Goal: Task Accomplishment & Management: Use online tool/utility

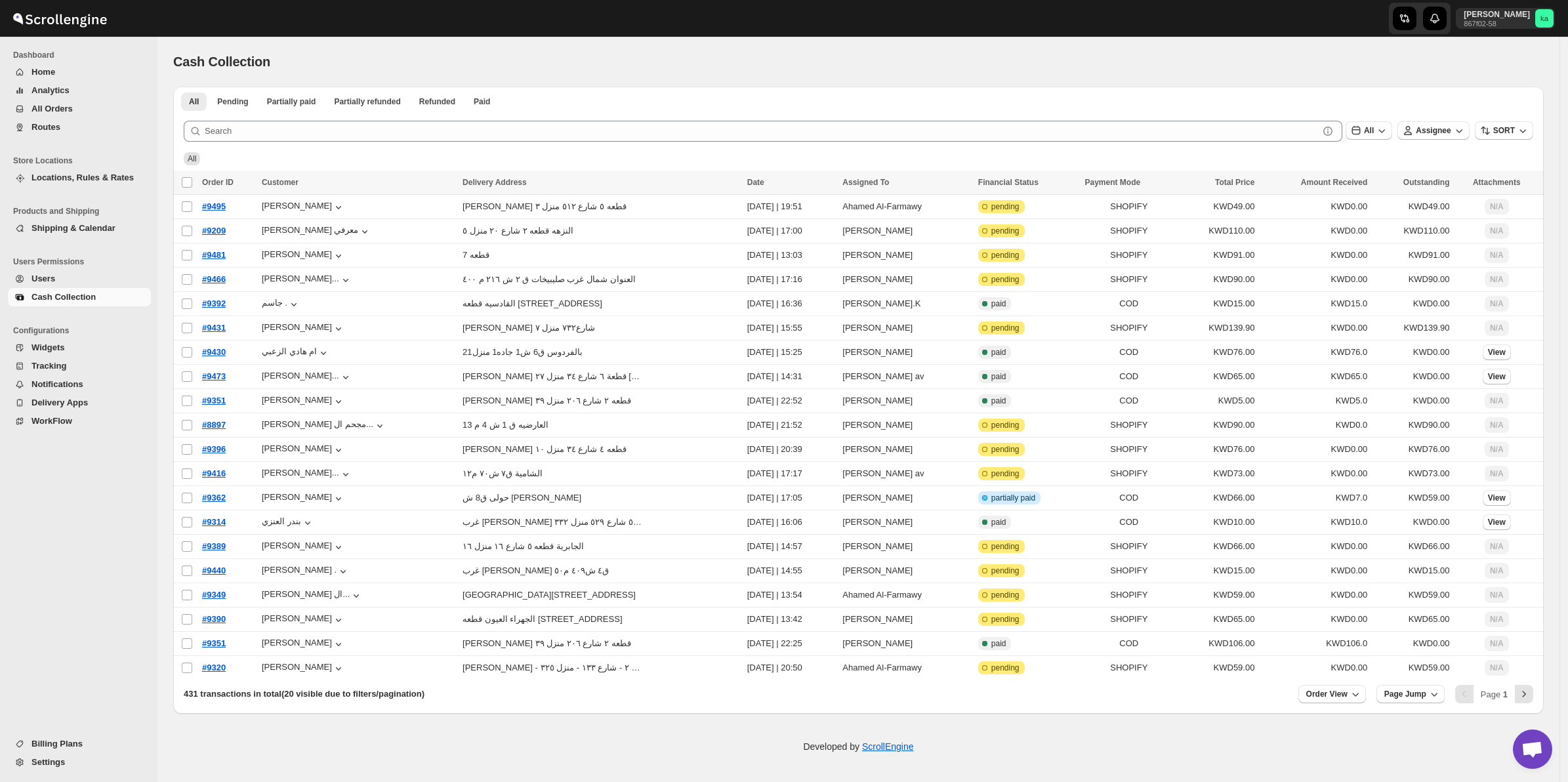
click at [54, 135] on button "Routes" at bounding box center [79, 127] width 143 height 18
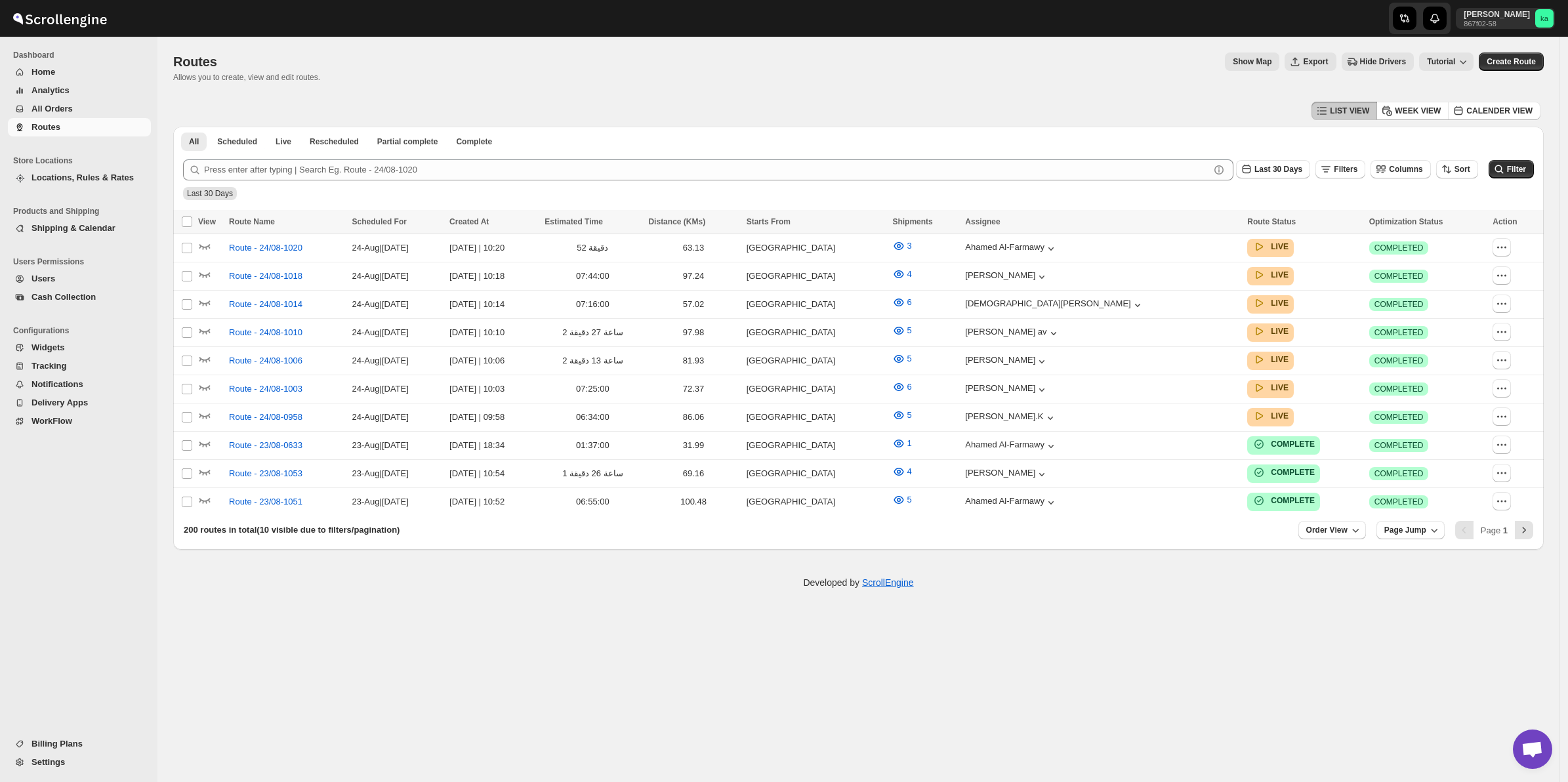
click at [66, 113] on span "All Orders" at bounding box center [52, 109] width 42 height 10
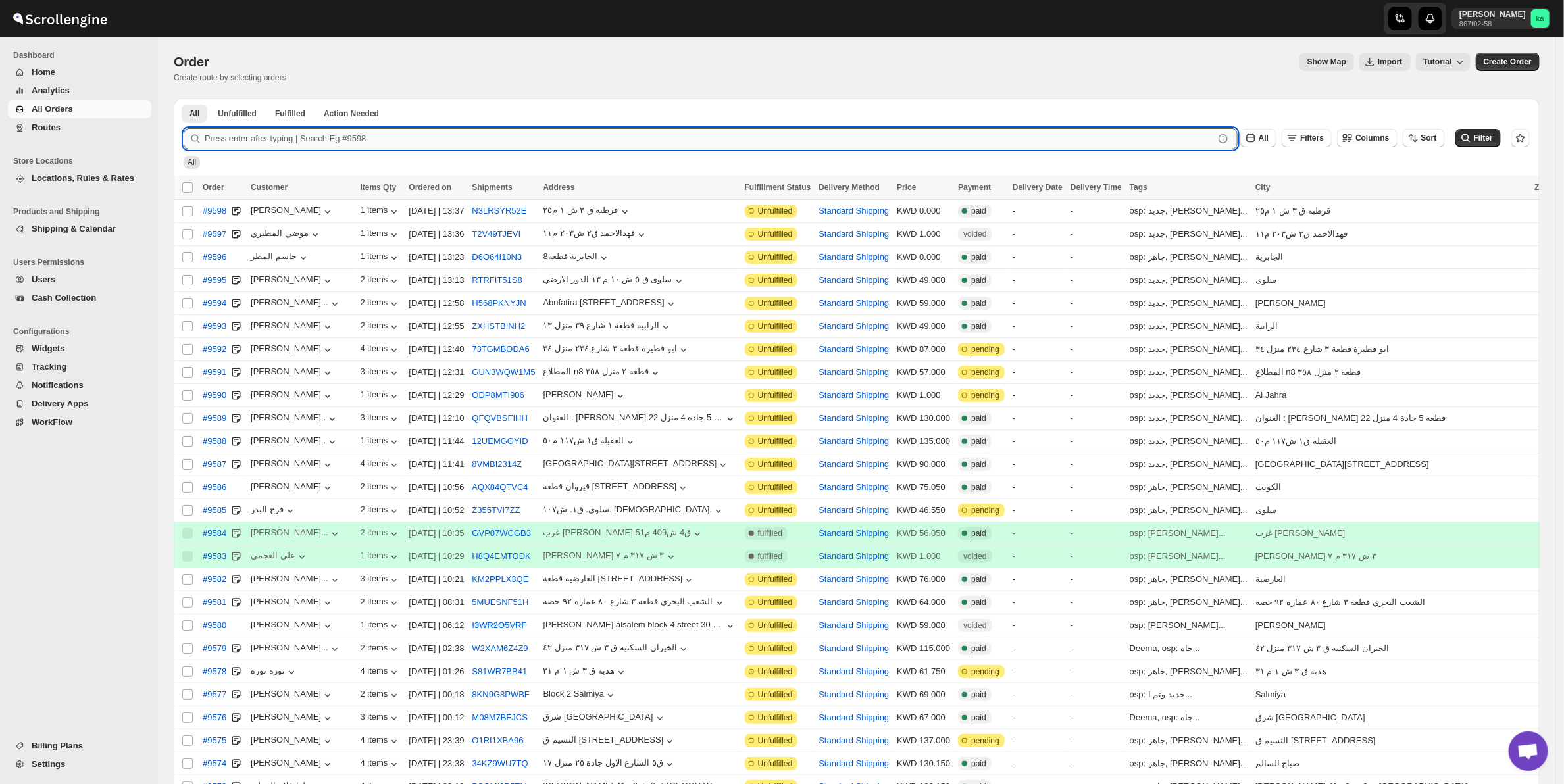
click at [288, 140] on input "text" at bounding box center [709, 139] width 1009 height 21
paste input "9598"
type input "9598"
click at [184, 98] on button "Submit" at bounding box center [202, 106] width 38 height 14
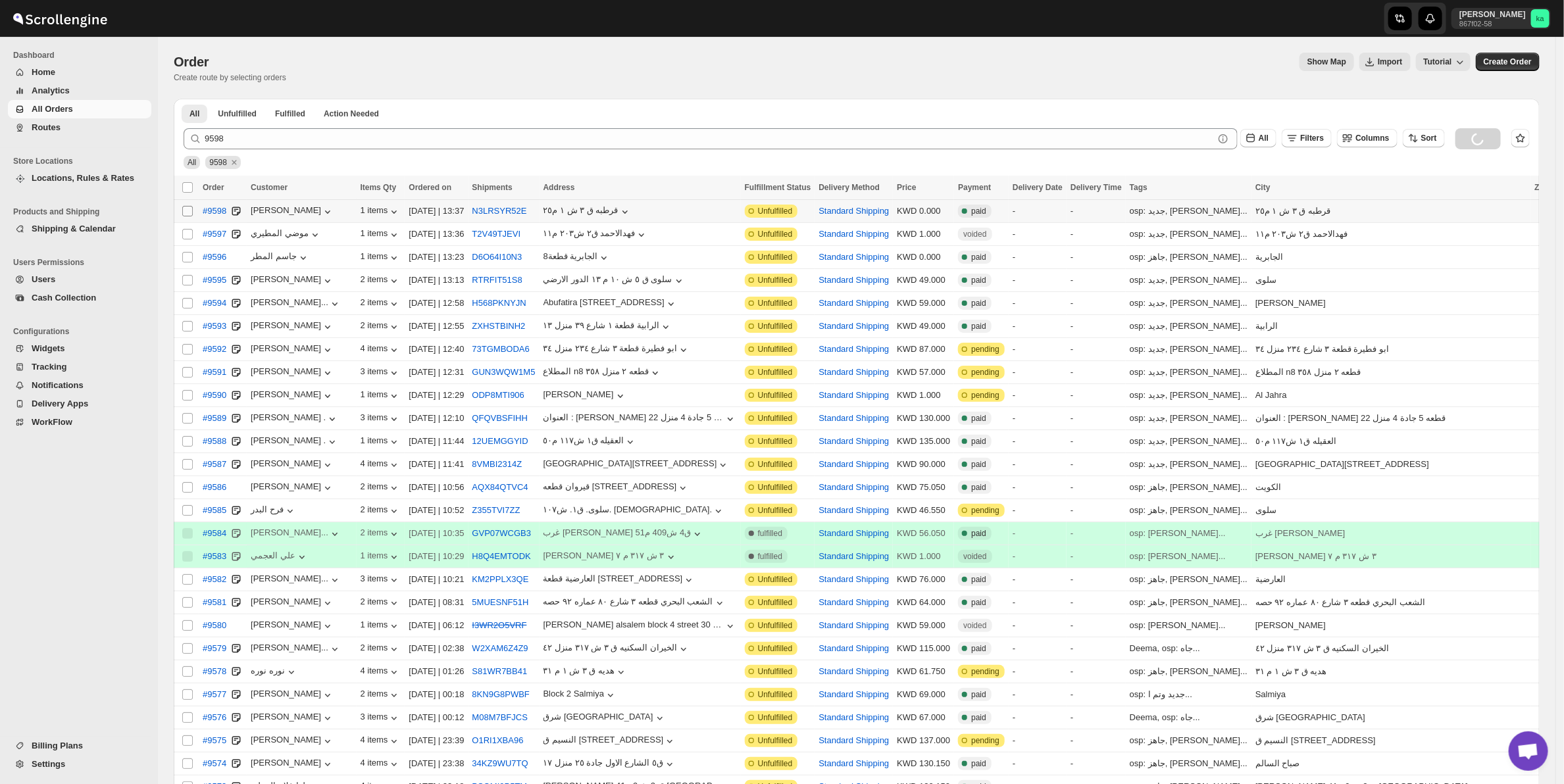
drag, startPoint x: 189, startPoint y: 205, endPoint x: 192, endPoint y: 210, distance: 5.8
click at [191, 205] on span at bounding box center [187, 211] width 12 height 12
click at [191, 206] on input "Select order" at bounding box center [187, 211] width 11 height 11
checkbox input "true"
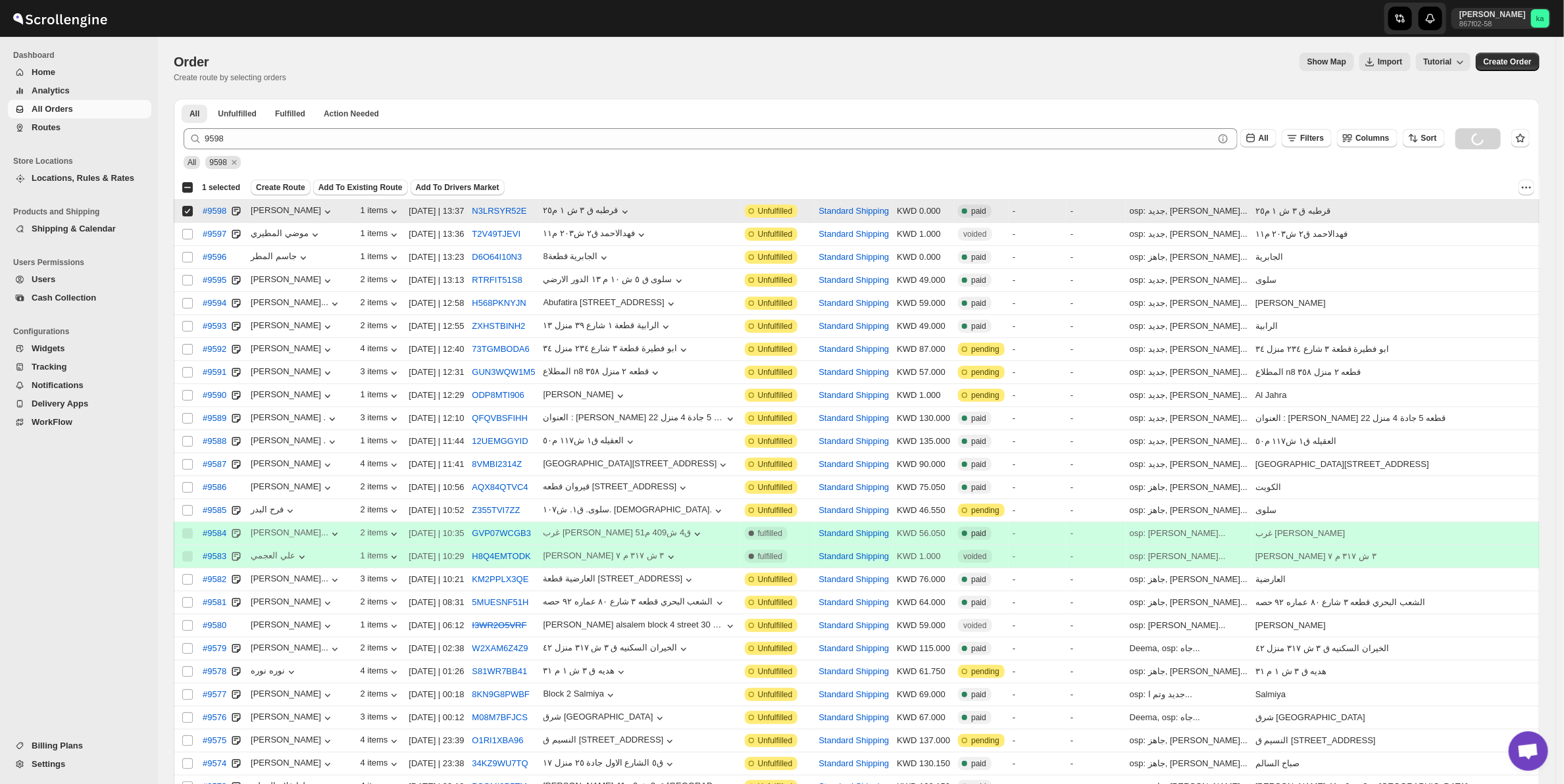
checkbox input "true"
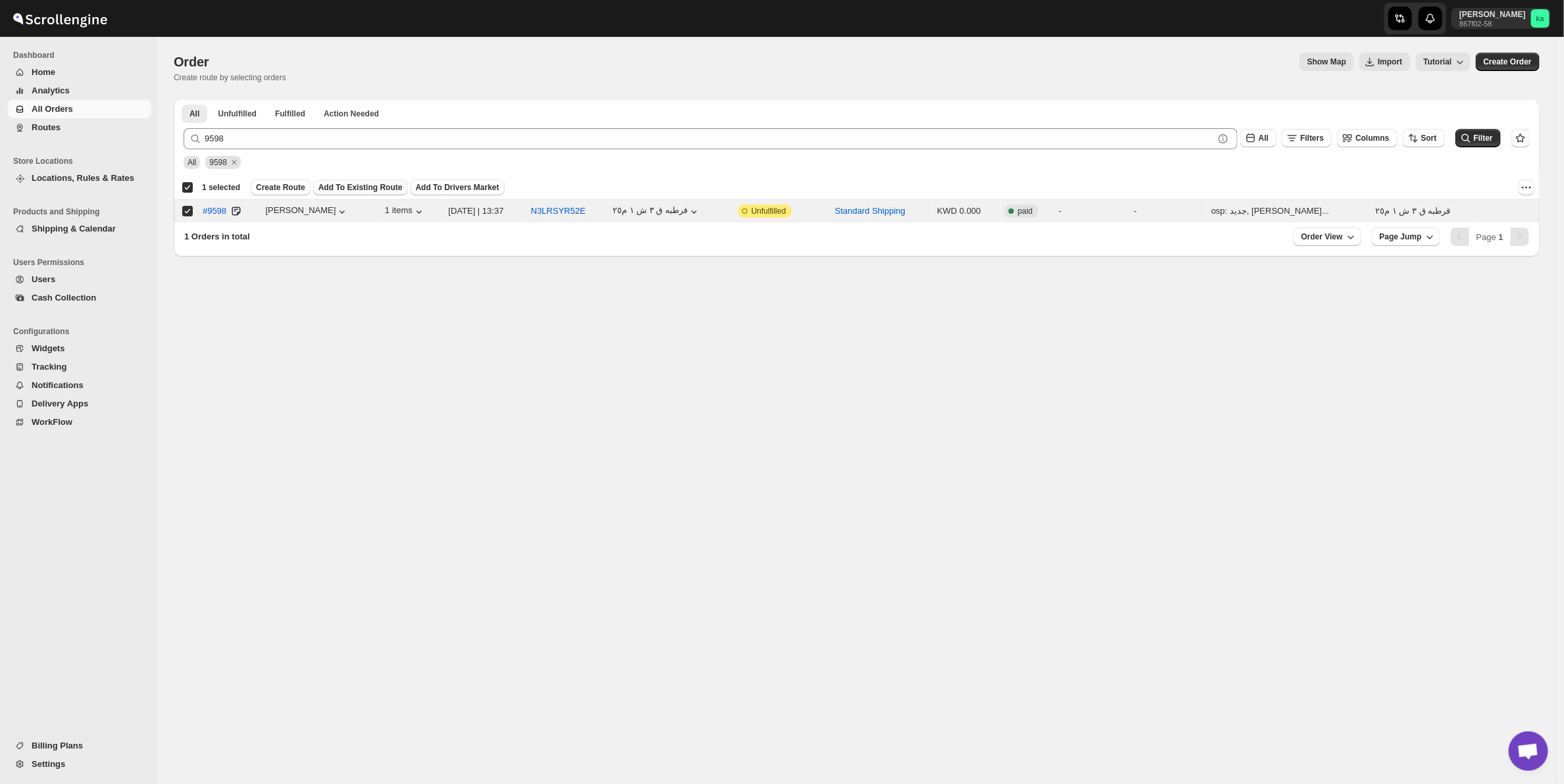
click at [361, 185] on span "Add To Existing Route" at bounding box center [360, 187] width 84 height 11
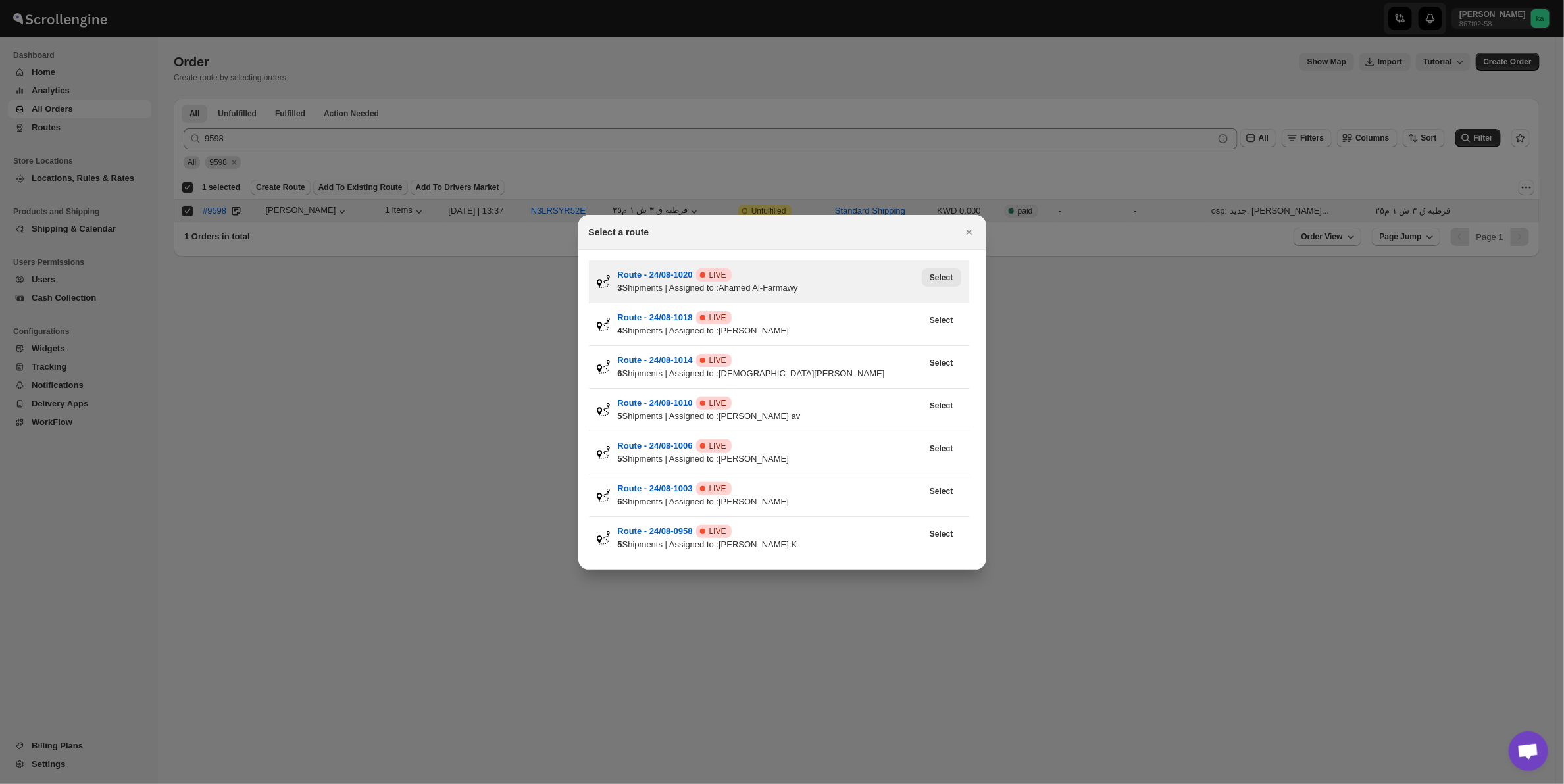
click at [943, 274] on span "Select" at bounding box center [941, 277] width 23 height 11
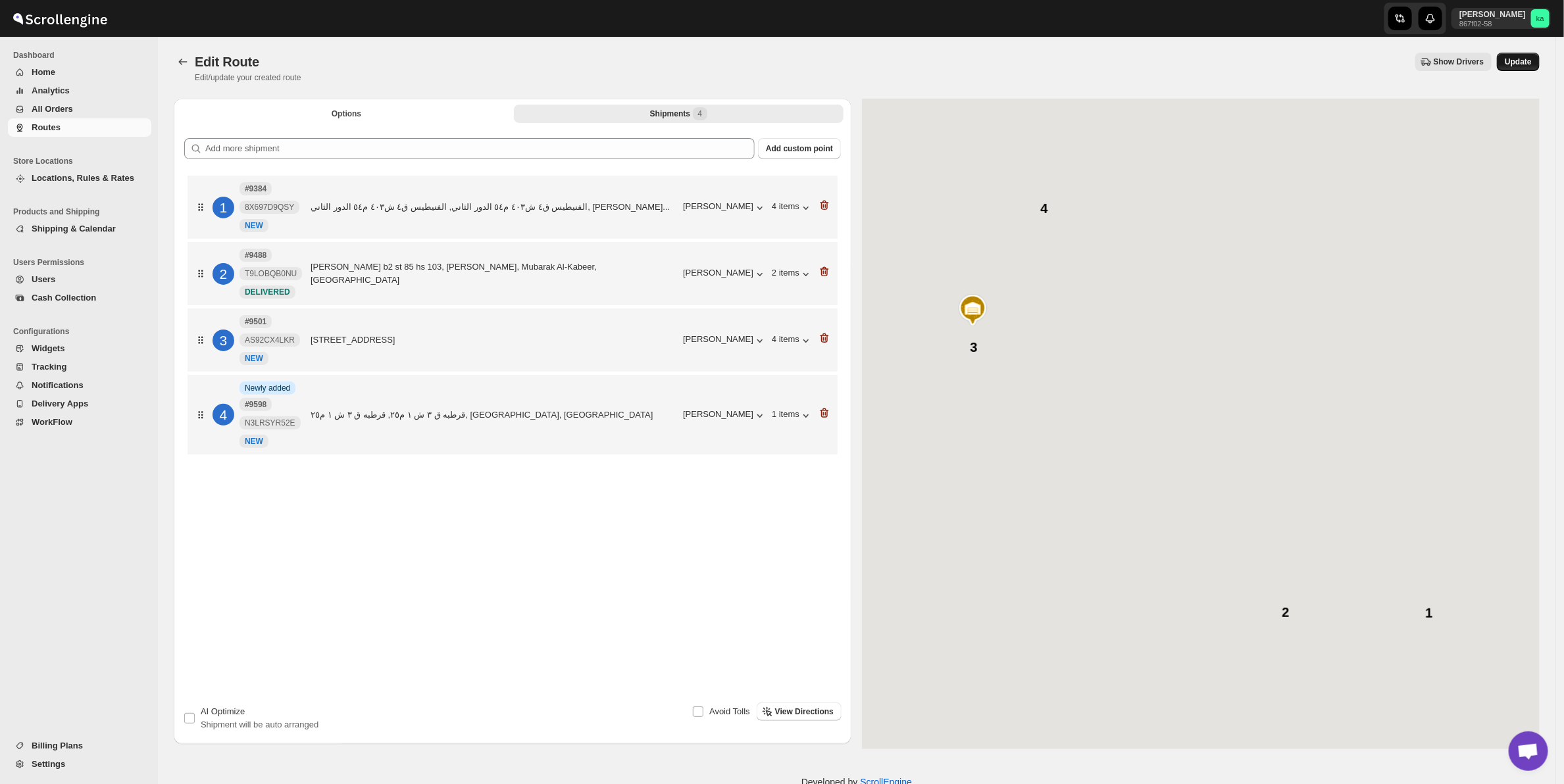
click at [1526, 62] on span "Update" at bounding box center [1519, 62] width 27 height 11
